Goal: Communication & Community: Answer question/provide support

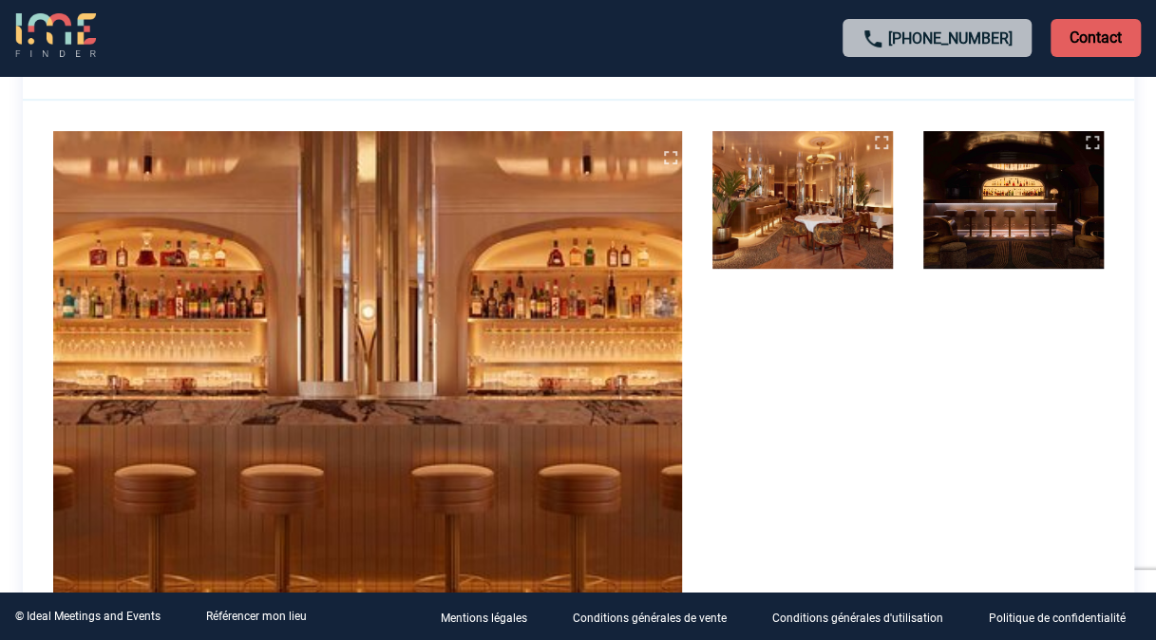
scroll to position [305, 0]
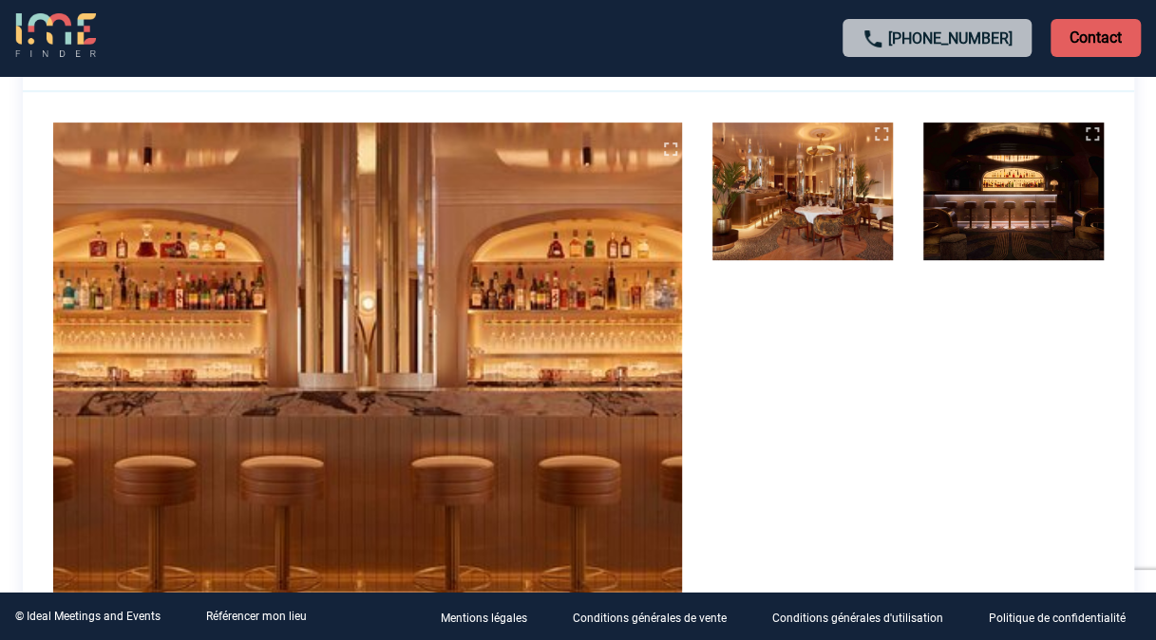
click at [781, 207] on img at bounding box center [802, 192] width 180 height 138
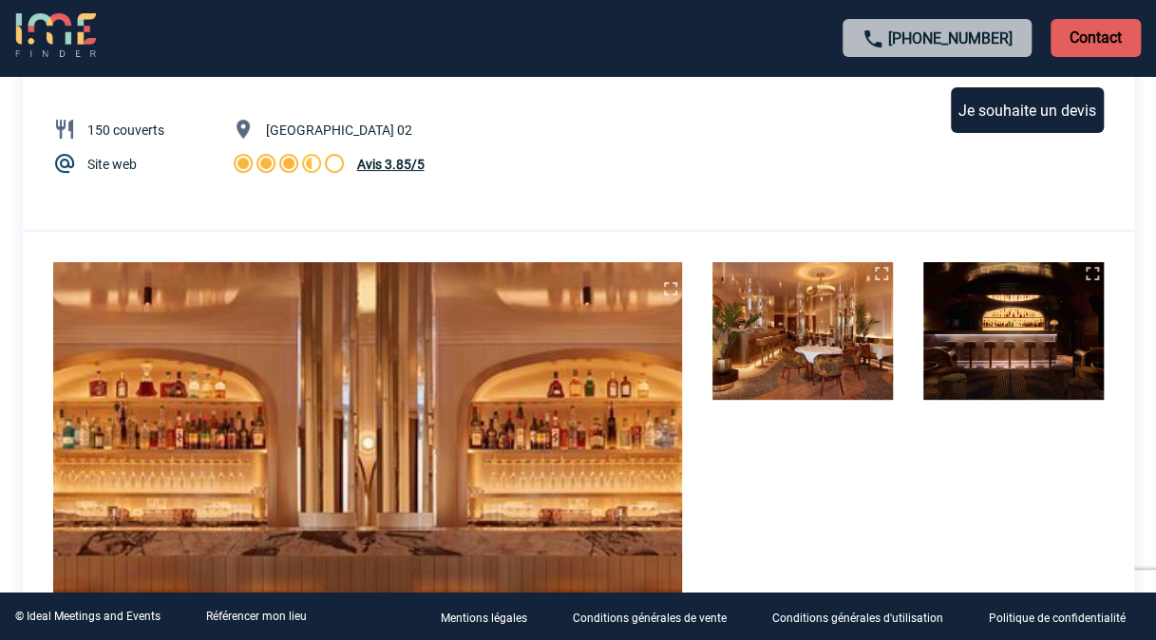
scroll to position [158, 0]
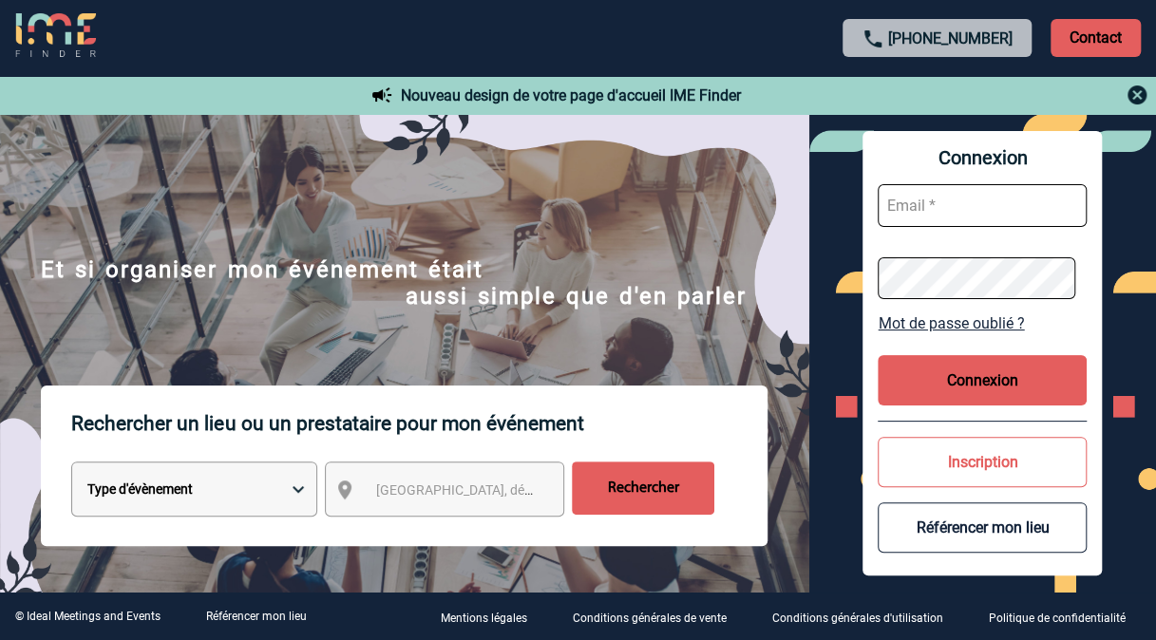
click at [960, 208] on input "text" at bounding box center [982, 205] width 209 height 43
type input "[PERSON_NAME][EMAIL_ADDRESS][DOMAIN_NAME]"
click at [948, 217] on input "text" at bounding box center [982, 205] width 209 height 43
type input "[PERSON_NAME][EMAIL_ADDRESS][DOMAIN_NAME]"
click at [968, 385] on button "Connexion" at bounding box center [982, 380] width 209 height 50
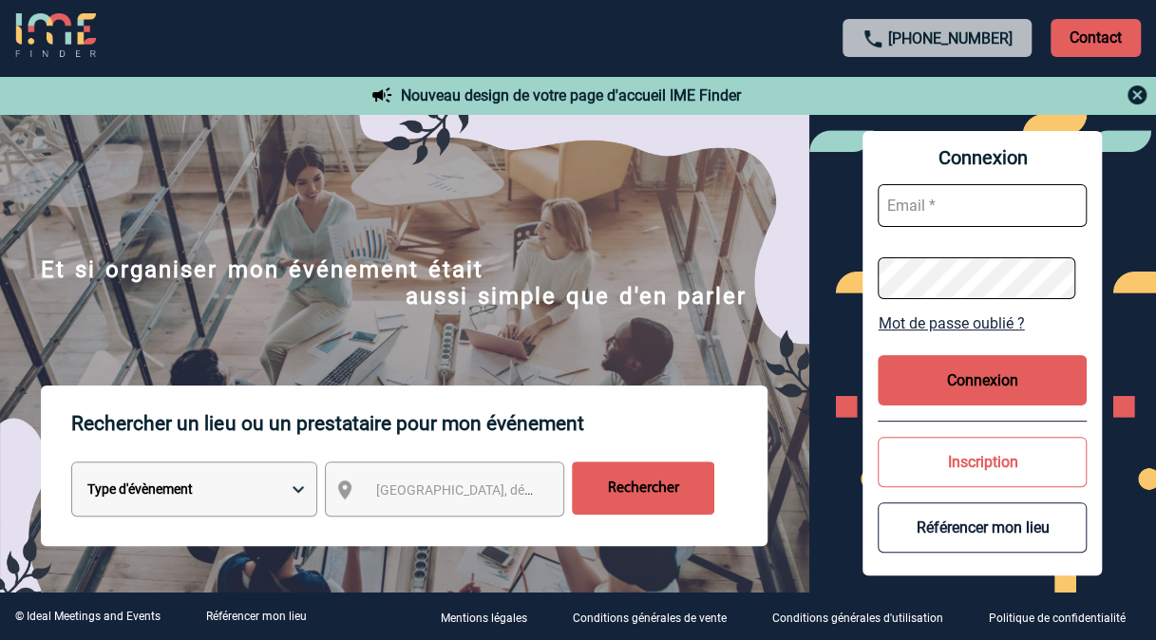
click at [925, 203] on input "text" at bounding box center [982, 205] width 209 height 43
type input "geoffroy.boudon@sanofi.com"
click at [926, 214] on input "text" at bounding box center [982, 205] width 209 height 43
type input "geoffroy.boudon@sanofi.com"
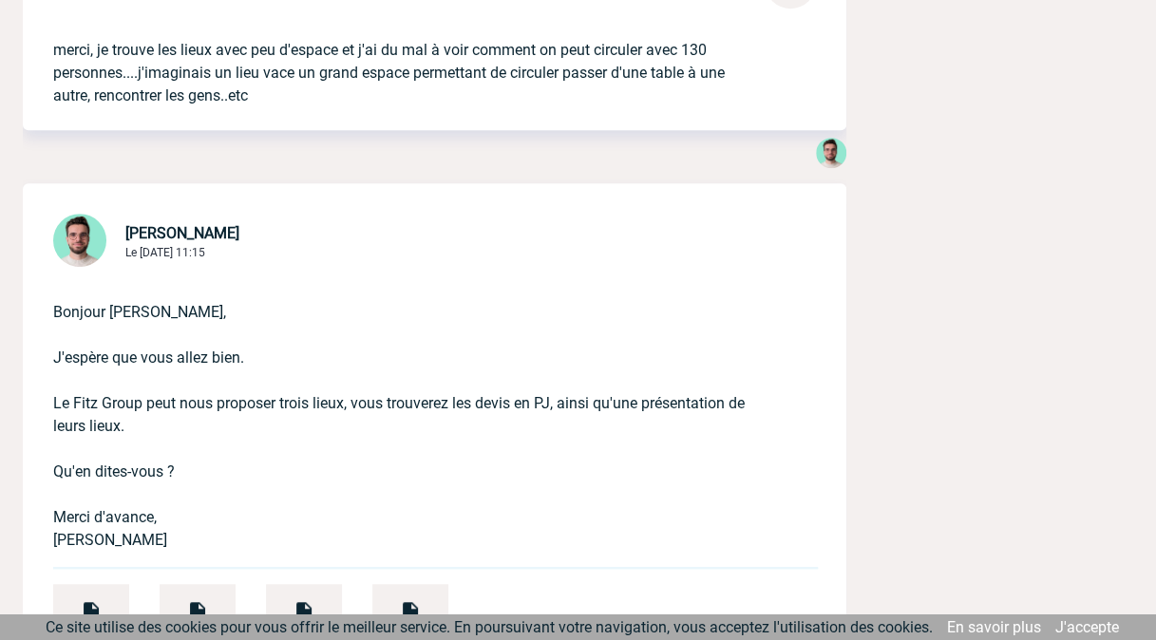
scroll to position [10967, 0]
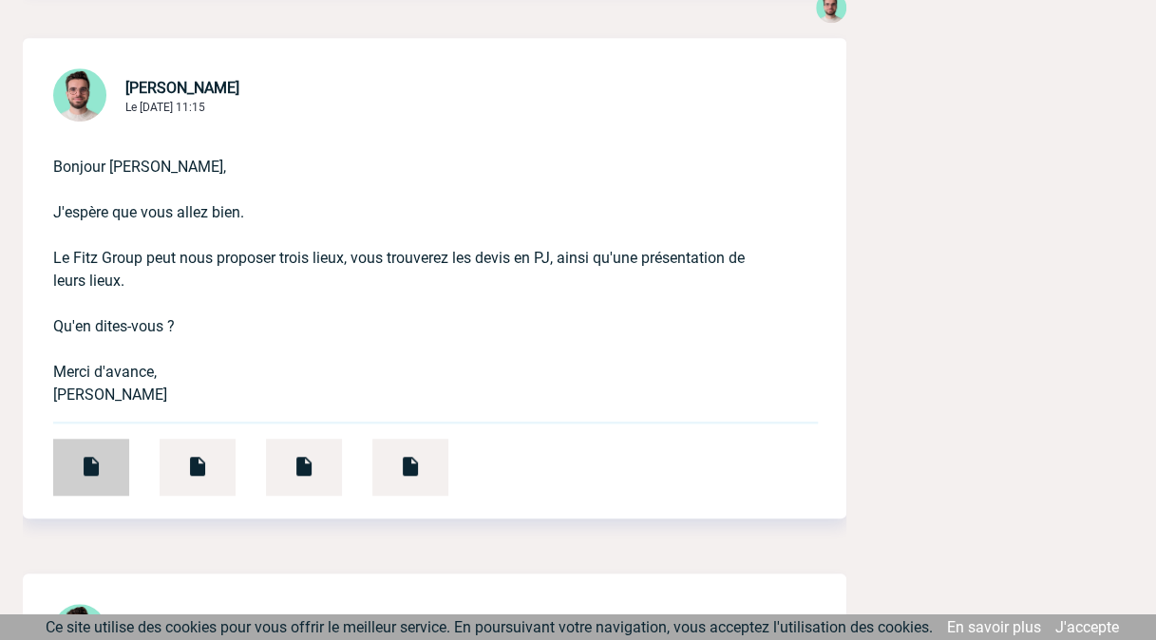
click at [83, 455] on img at bounding box center [91, 466] width 23 height 23
click at [192, 455] on img at bounding box center [197, 466] width 23 height 23
click at [321, 439] on div at bounding box center [304, 467] width 76 height 57
click at [432, 439] on div at bounding box center [410, 467] width 76 height 57
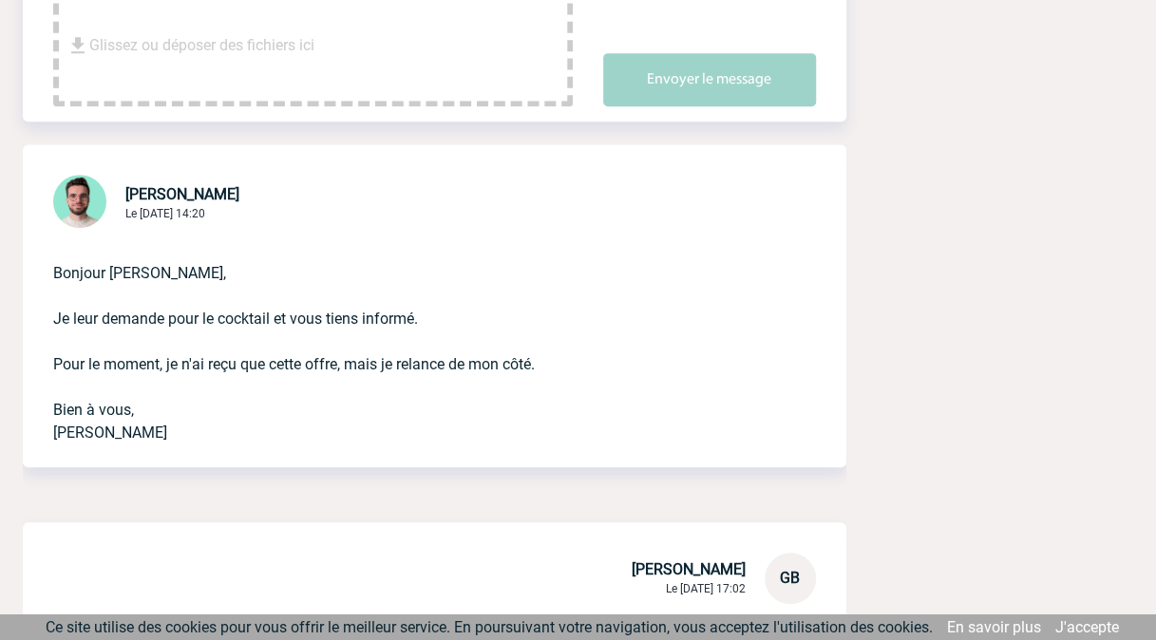
scroll to position [0, 0]
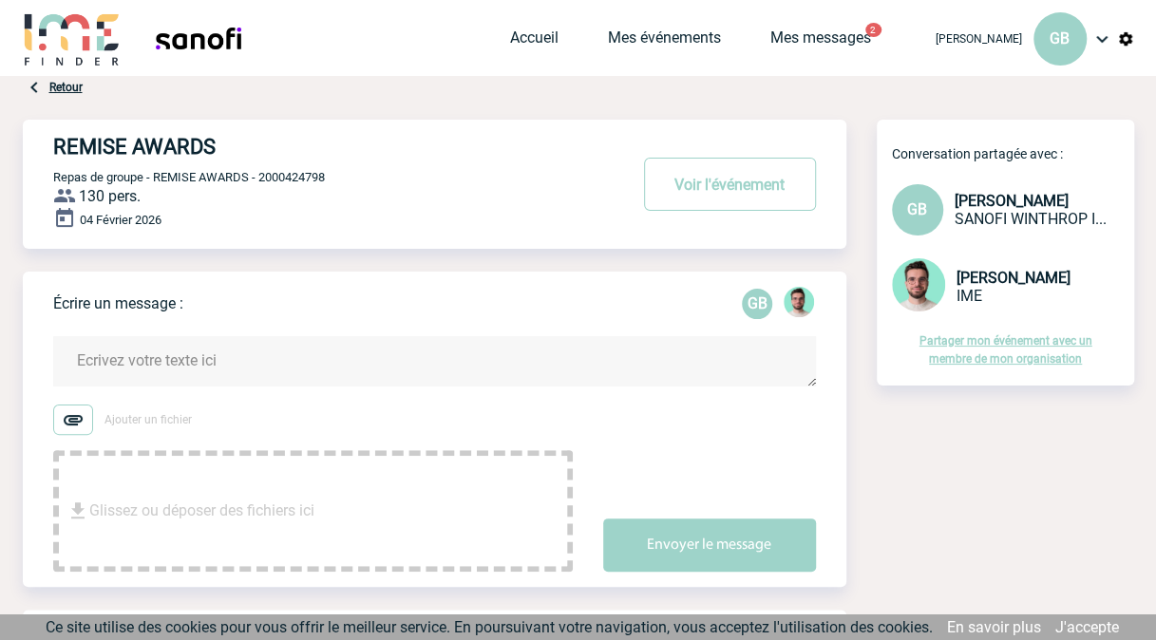
click at [270, 356] on textarea at bounding box center [434, 361] width 763 height 50
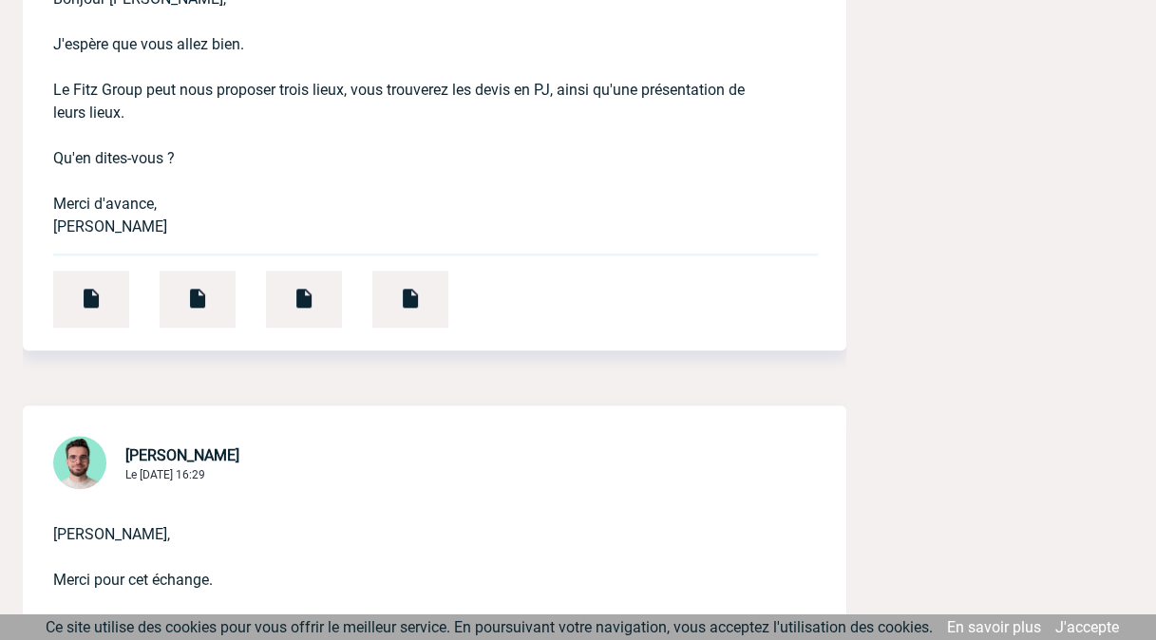
scroll to position [11322, 0]
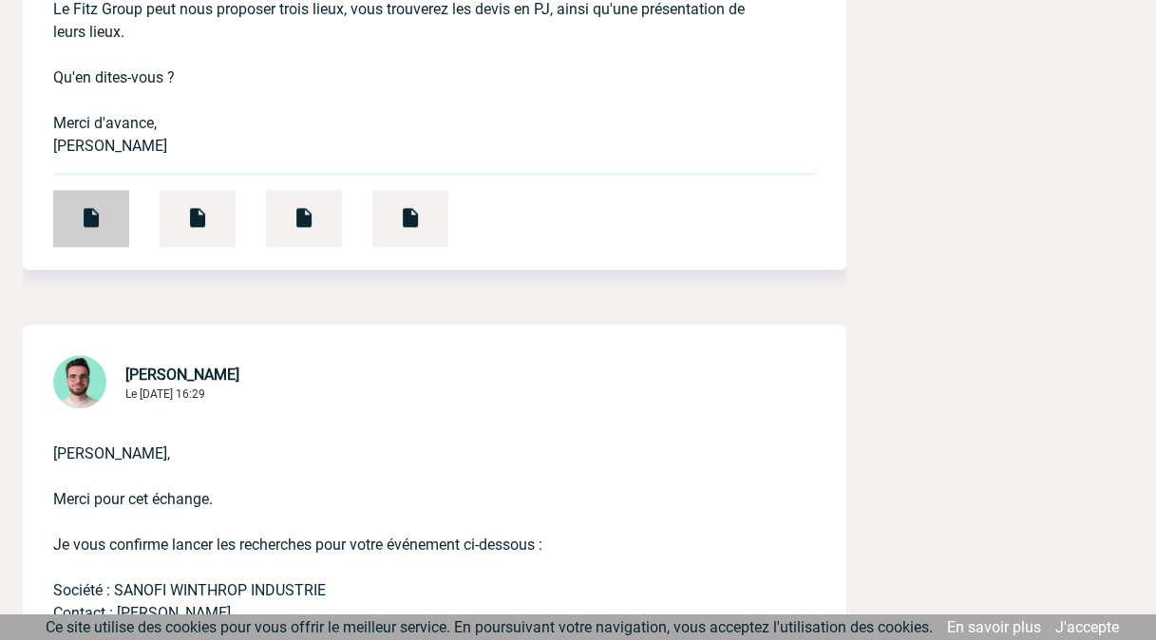
click at [80, 206] on img at bounding box center [91, 217] width 23 height 23
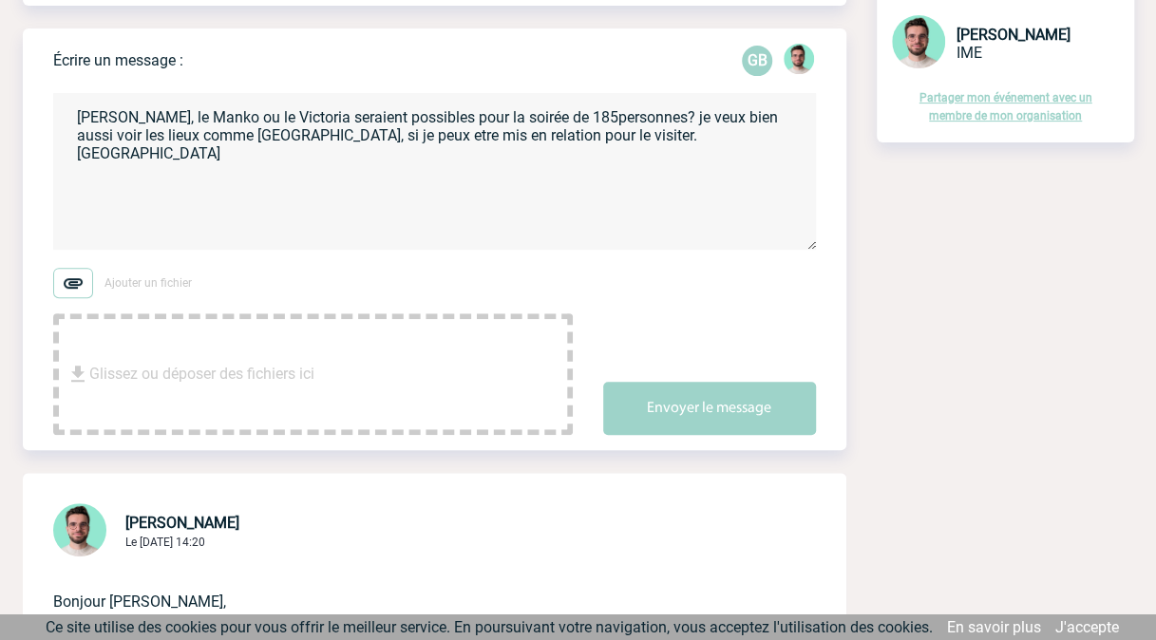
scroll to position [48, 0]
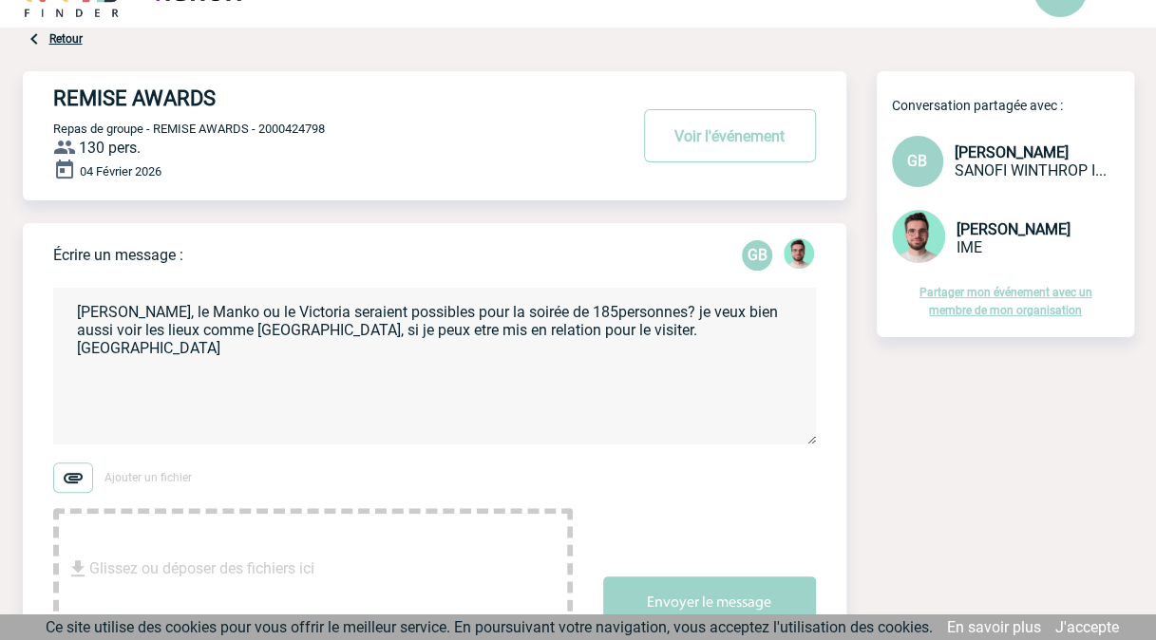
click at [332, 333] on textarea "Benjamin, le Manko ou le Victoria seraient possibles pour la soirée de 185perso…" at bounding box center [434, 366] width 763 height 157
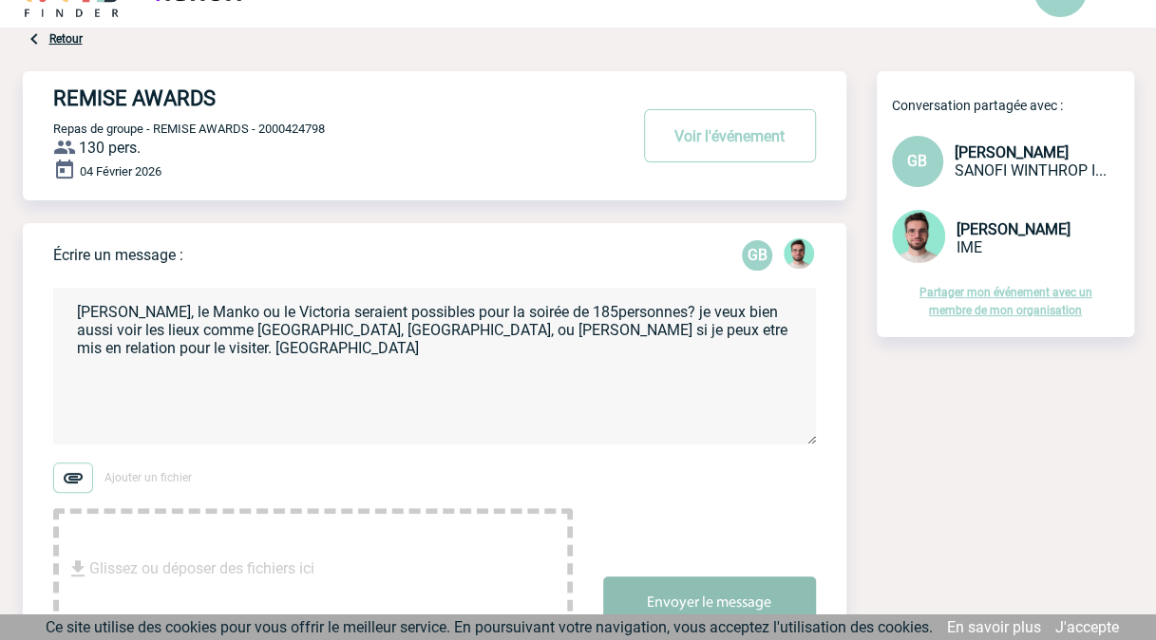
type textarea "Benjamin, le Manko ou le Victoria seraient possibles pour la soirée de 185perso…"
click at [781, 598] on button "Envoyer le message" at bounding box center [709, 603] width 213 height 53
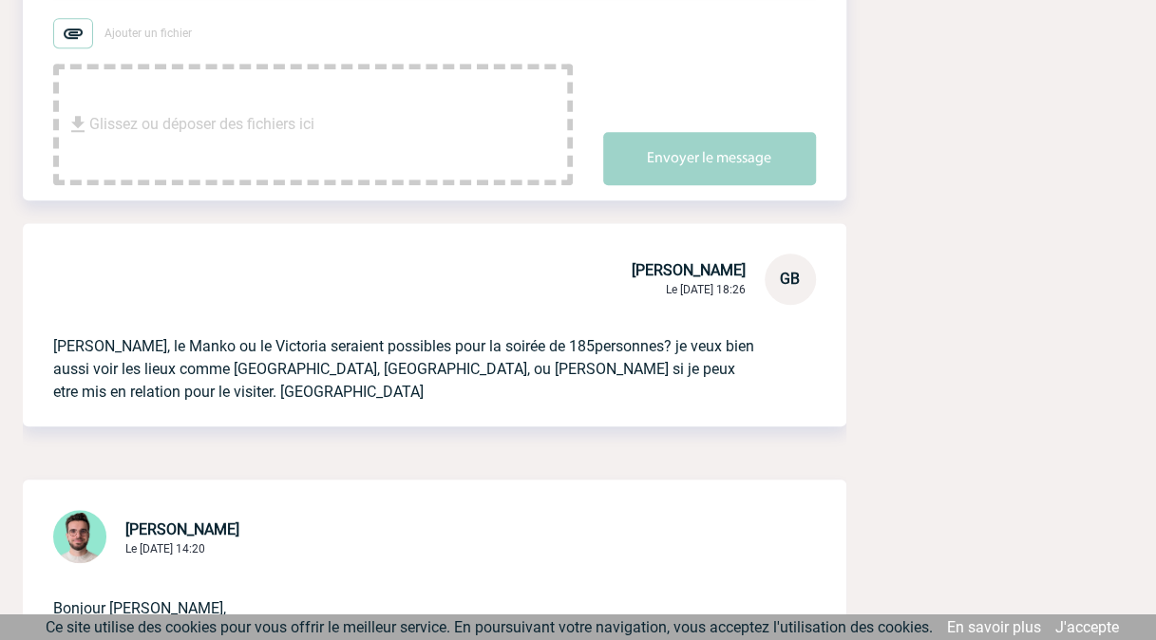
scroll to position [0, 0]
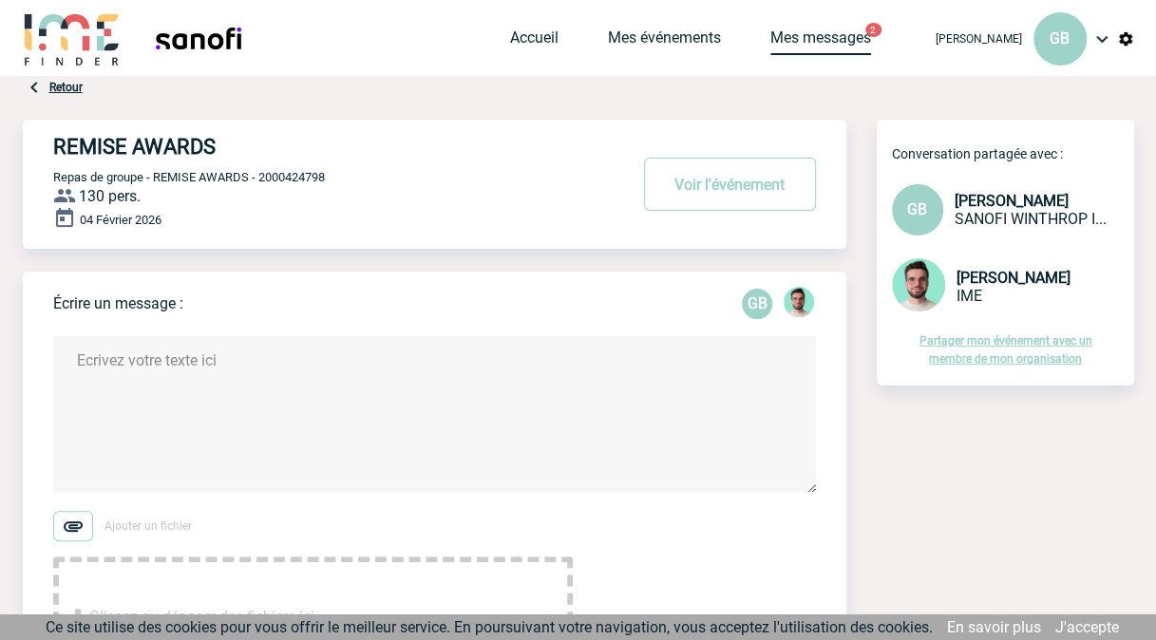
click at [851, 39] on link "Mes messages" at bounding box center [820, 41] width 101 height 27
click at [851, 38] on link "Mes messages" at bounding box center [820, 41] width 101 height 27
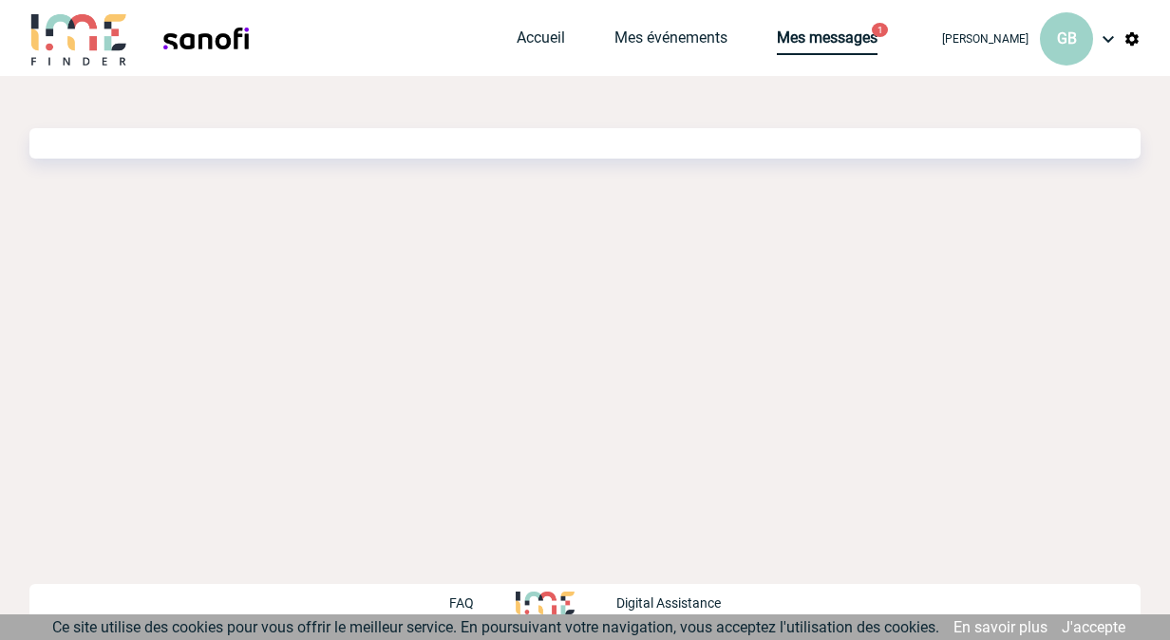
click at [844, 35] on link "Mes messages" at bounding box center [827, 41] width 101 height 27
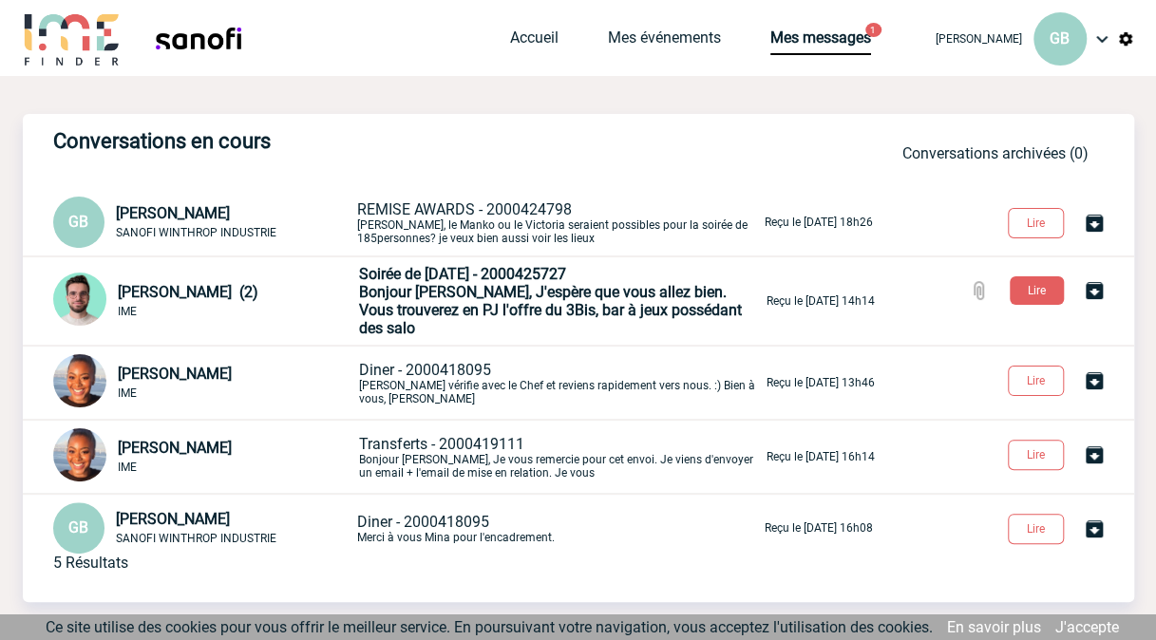
click at [512, 283] on span "Soirée de [DATE] - 2000425727" at bounding box center [462, 274] width 207 height 18
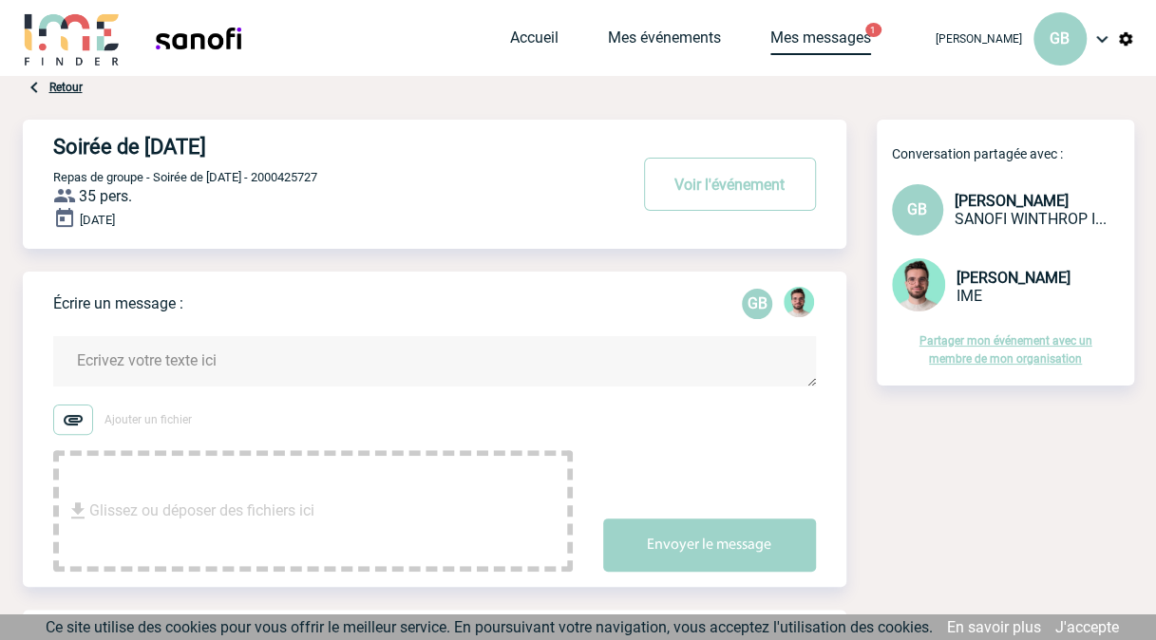
click at [827, 38] on link "Mes messages" at bounding box center [820, 41] width 101 height 27
